Goal: Contribute content: Contribute content

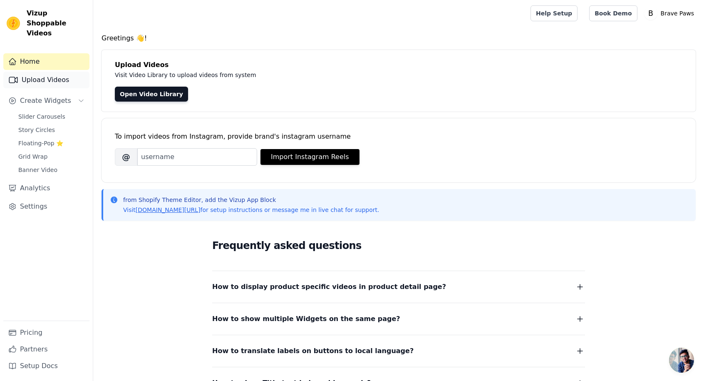
click at [45, 72] on link "Upload Videos" at bounding box center [46, 80] width 86 height 17
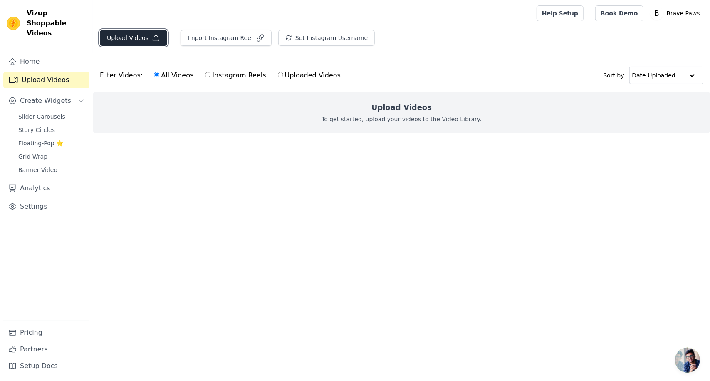
click at [122, 35] on button "Upload Videos" at bounding box center [133, 38] width 67 height 16
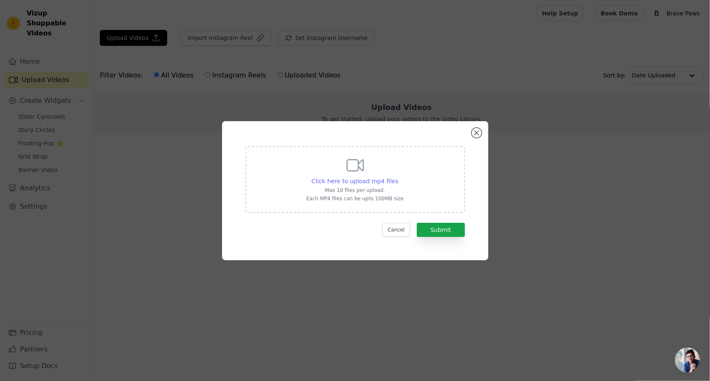
click at [350, 183] on span "Click here to upload mp4 files" at bounding box center [355, 181] width 87 height 7
click at [398, 177] on input "Click here to upload mp4 files Max 10 files per upload. Each MP4 files can be u…" at bounding box center [398, 176] width 0 height 0
type input "C:\fakepath\Green [DEMOGRAPHIC_DATA] Mobile Latest.mp4"
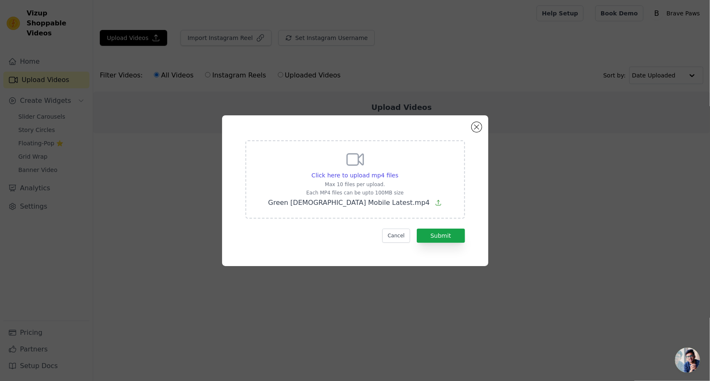
click at [431, 185] on div "Click here to upload mp4 files Max 10 files per upload. Each MP4 files can be u…" at bounding box center [356, 179] width 220 height 78
click at [399, 171] on input "Click here to upload mp4 files Max 10 files per upload. Each MP4 files can be u…" at bounding box center [398, 171] width 0 height 0
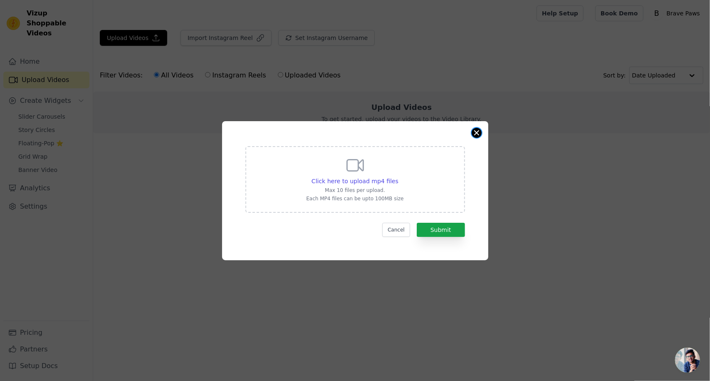
click at [477, 135] on button "Close modal" at bounding box center [477, 133] width 10 height 10
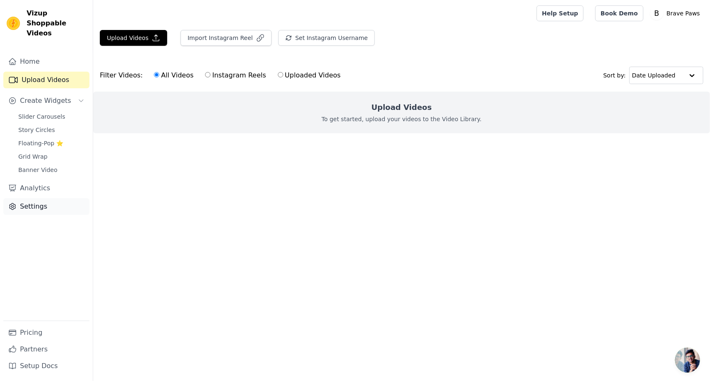
click at [52, 201] on link "Settings" at bounding box center [46, 206] width 86 height 17
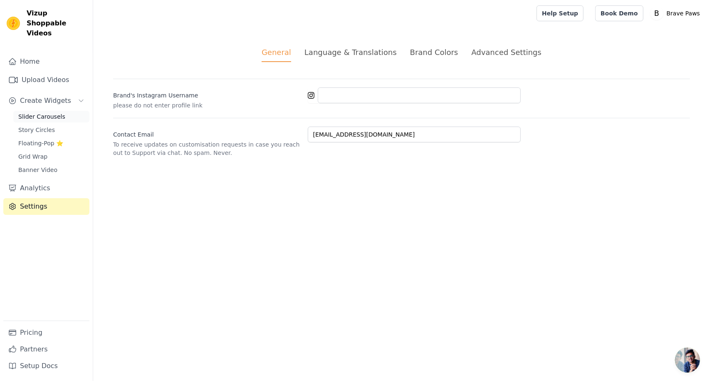
click at [35, 112] on span "Slider Carousels" at bounding box center [41, 116] width 47 height 8
